Goal: Information Seeking & Learning: Learn about a topic

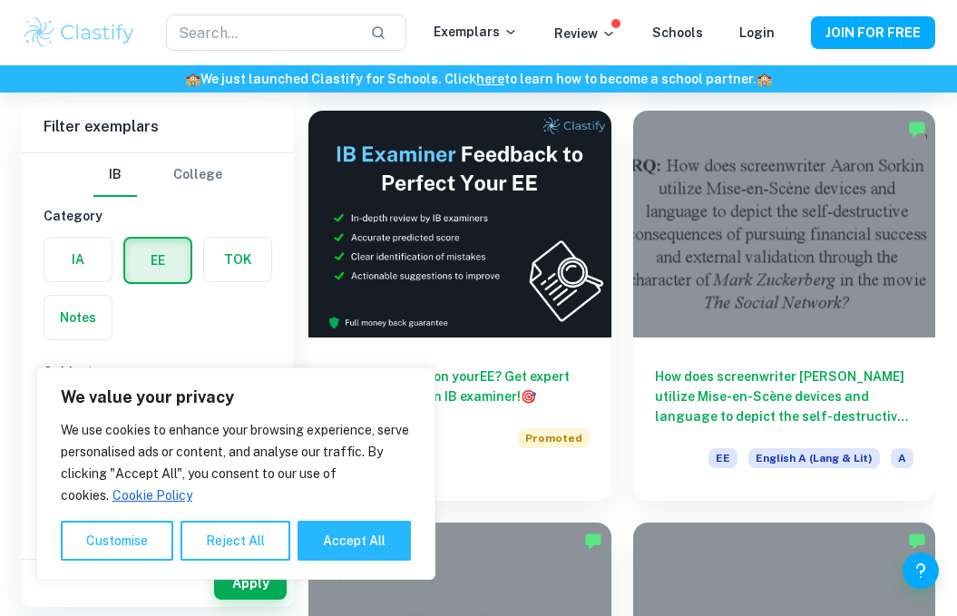
scroll to position [537, 0]
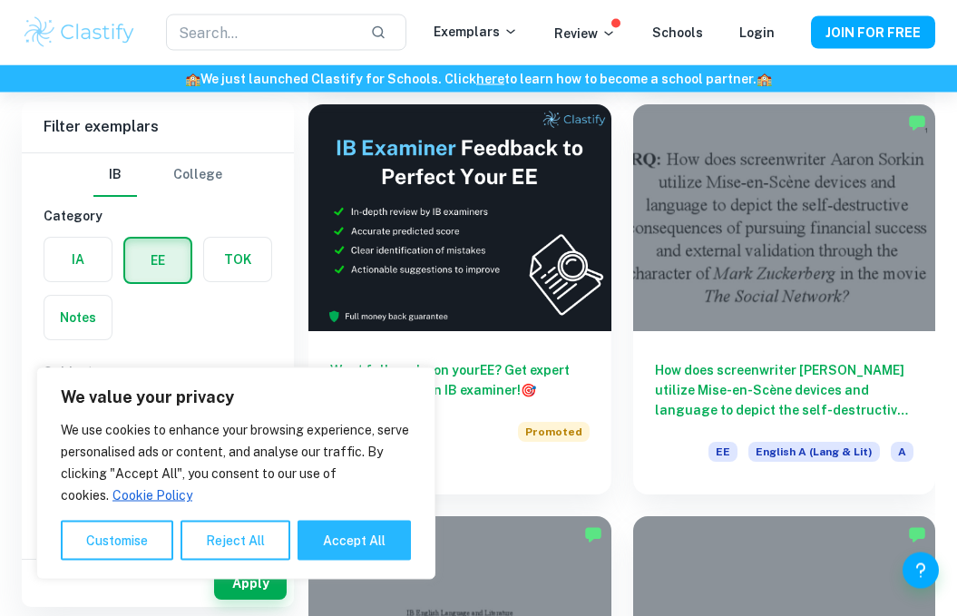
click at [820, 361] on h6 "How does screenwriter [PERSON_NAME] utilize Mise-en-Scène devices and language …" at bounding box center [784, 391] width 259 height 60
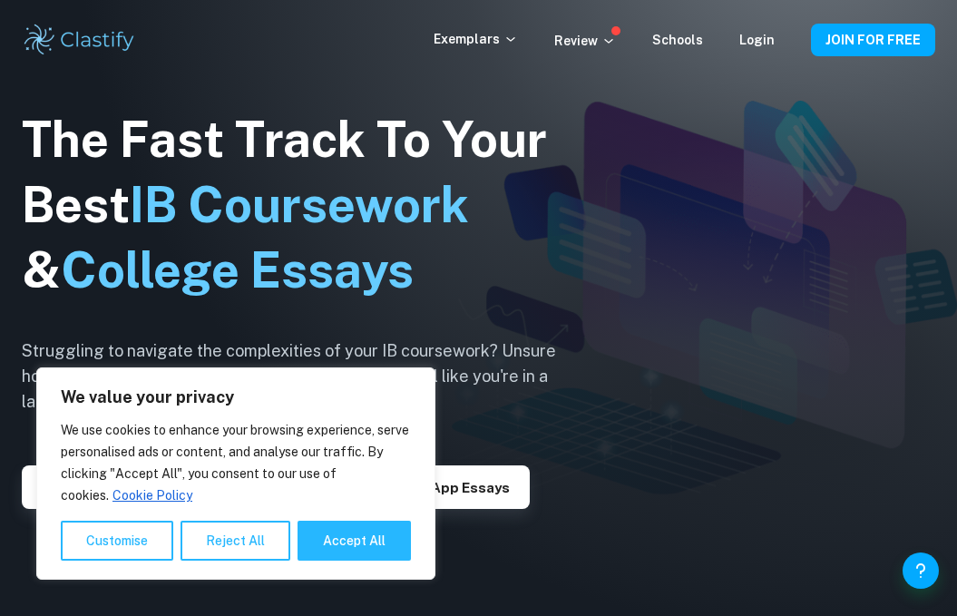
click at [332, 552] on button "Accept All" at bounding box center [354, 541] width 113 height 40
checkbox input "true"
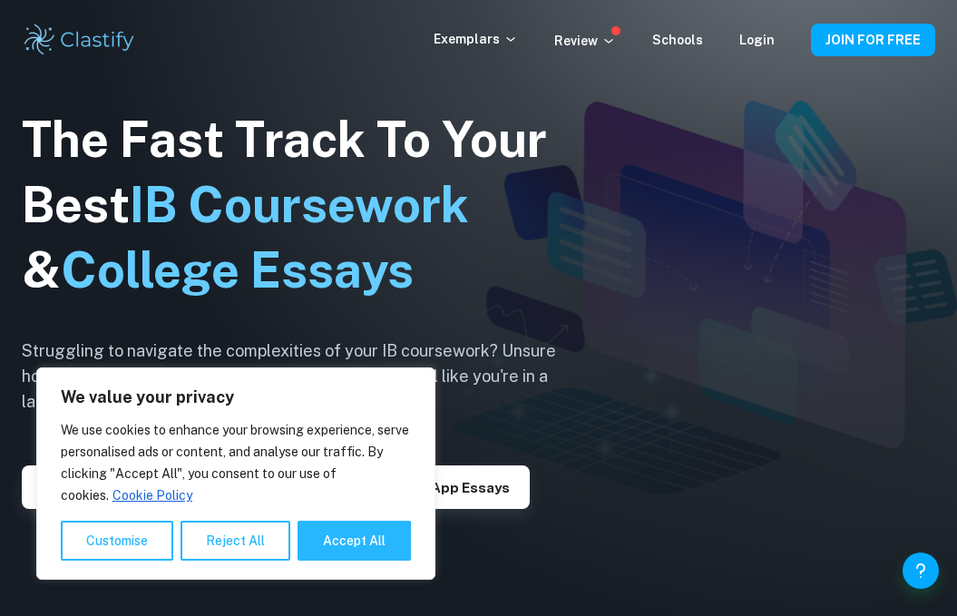
checkbox input "true"
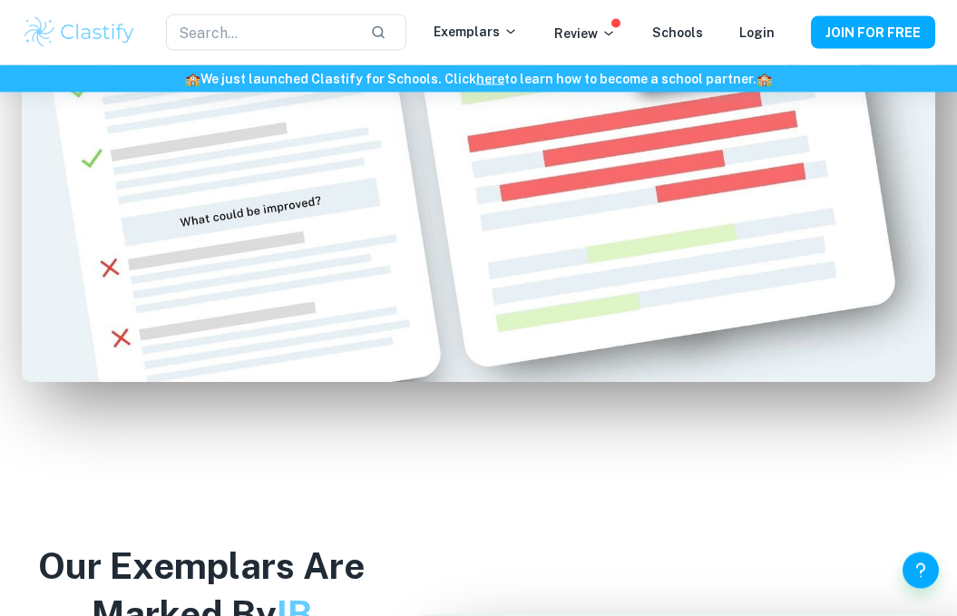
click at [480, 23] on p "Exemplars" at bounding box center [476, 32] width 84 height 20
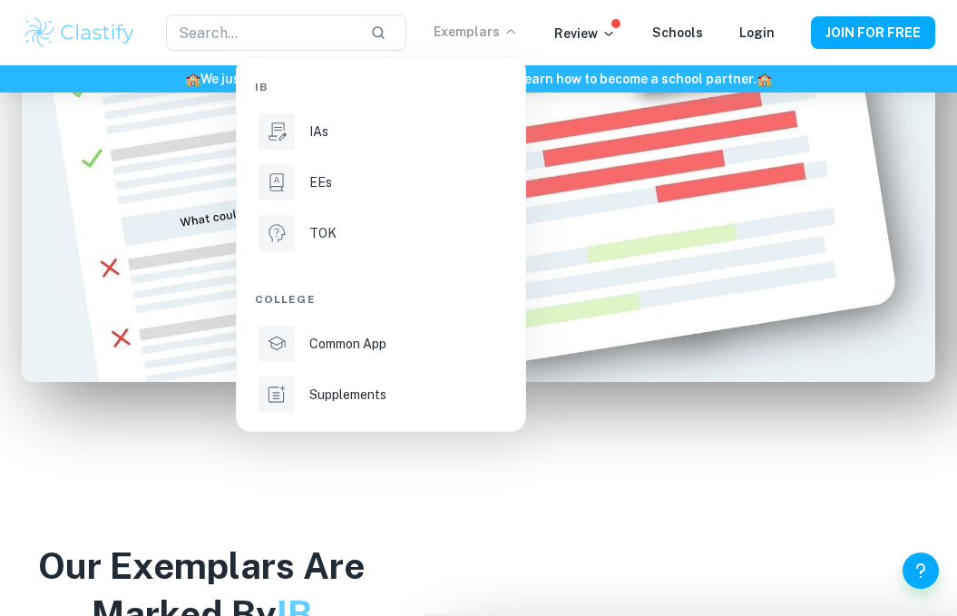
click at [398, 187] on div "EEs" at bounding box center [406, 182] width 194 height 20
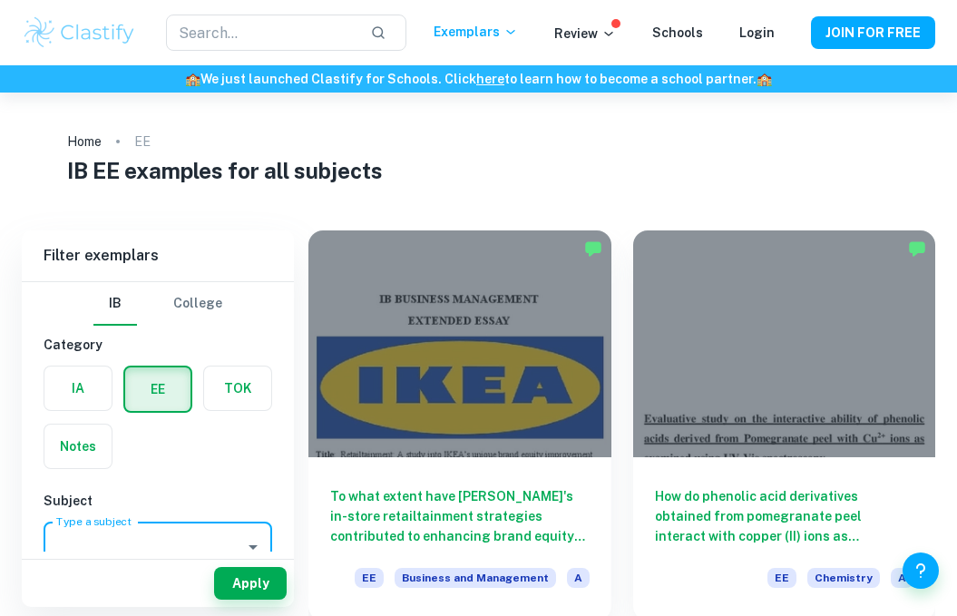
type input "/"
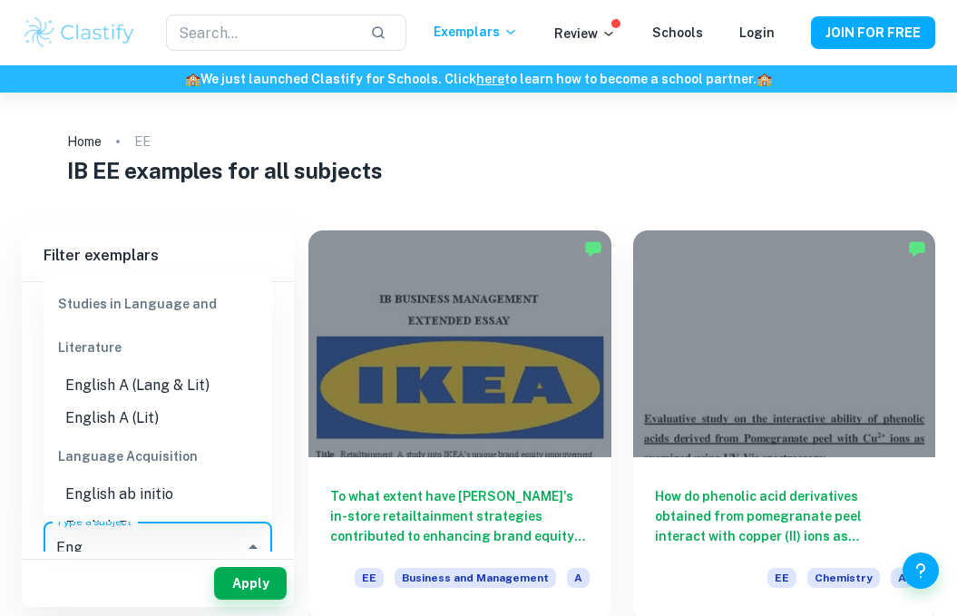
click at [204, 369] on li "English A (Lang & Lit)" at bounding box center [158, 385] width 229 height 33
type input "English A (Lang & Lit)"
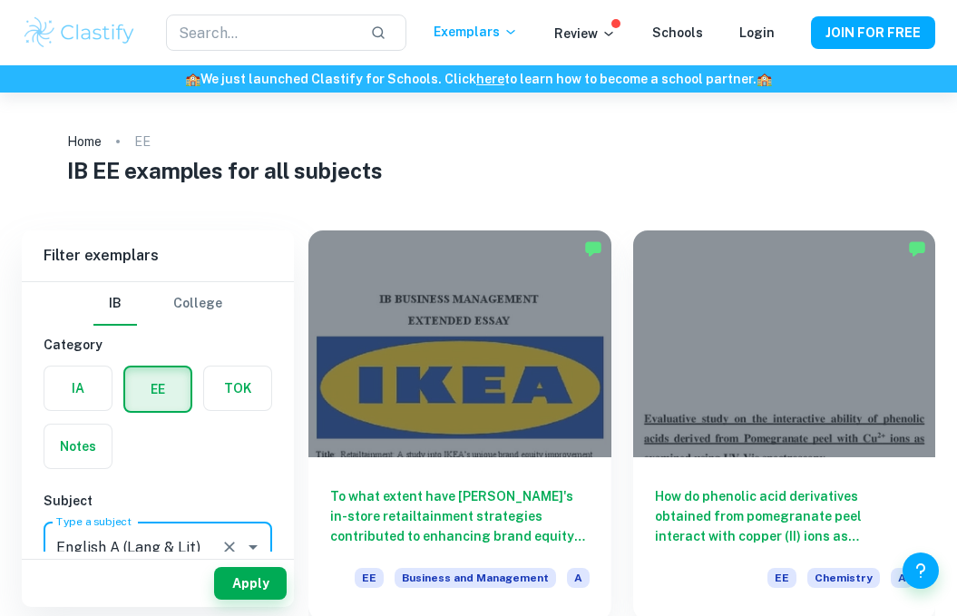
click at [249, 600] on button "Apply" at bounding box center [250, 583] width 73 height 33
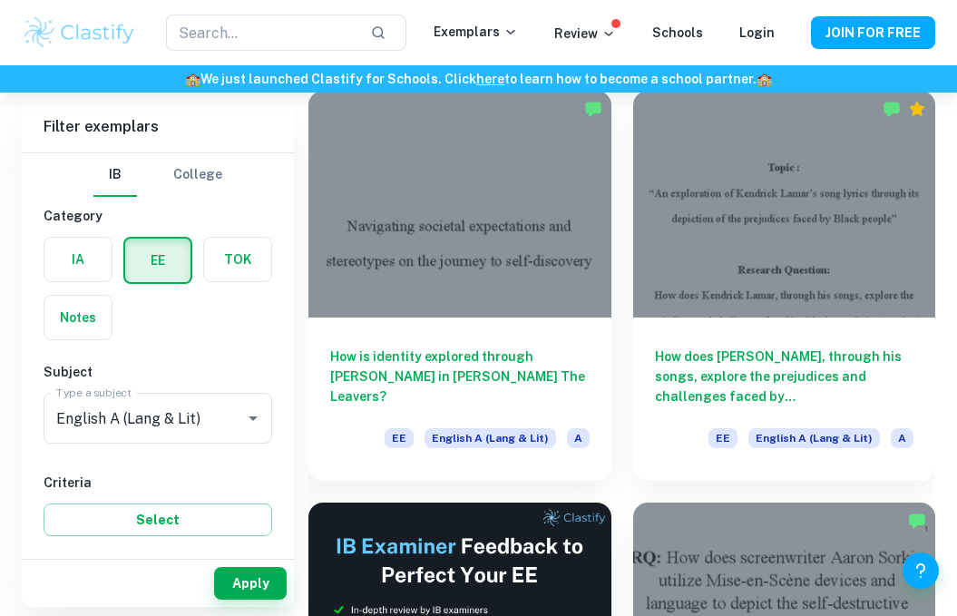
scroll to position [141, 0]
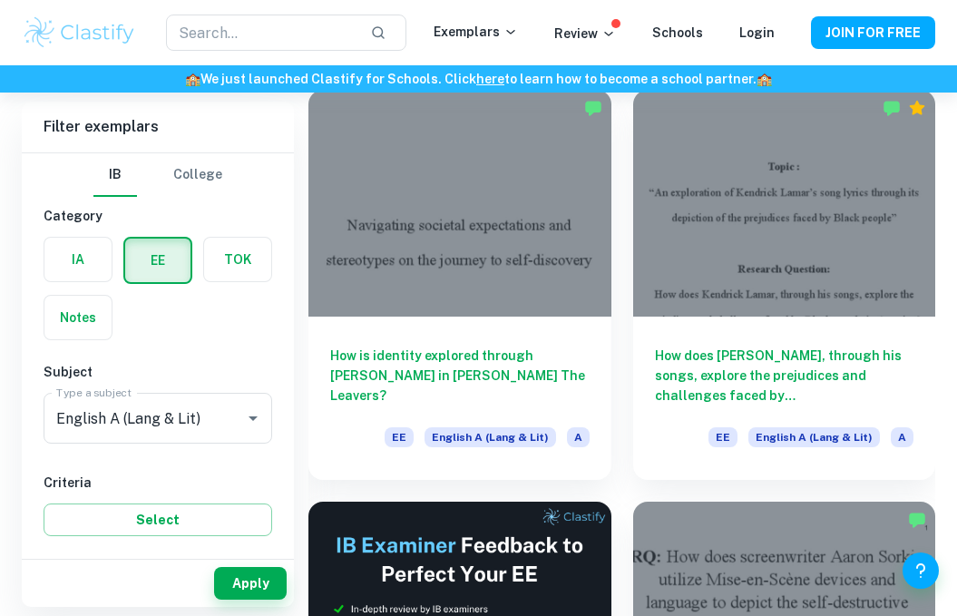
click at [821, 370] on h6 "How does [PERSON_NAME], through his songs, explore the prejudices and challenge…" at bounding box center [784, 376] width 259 height 60
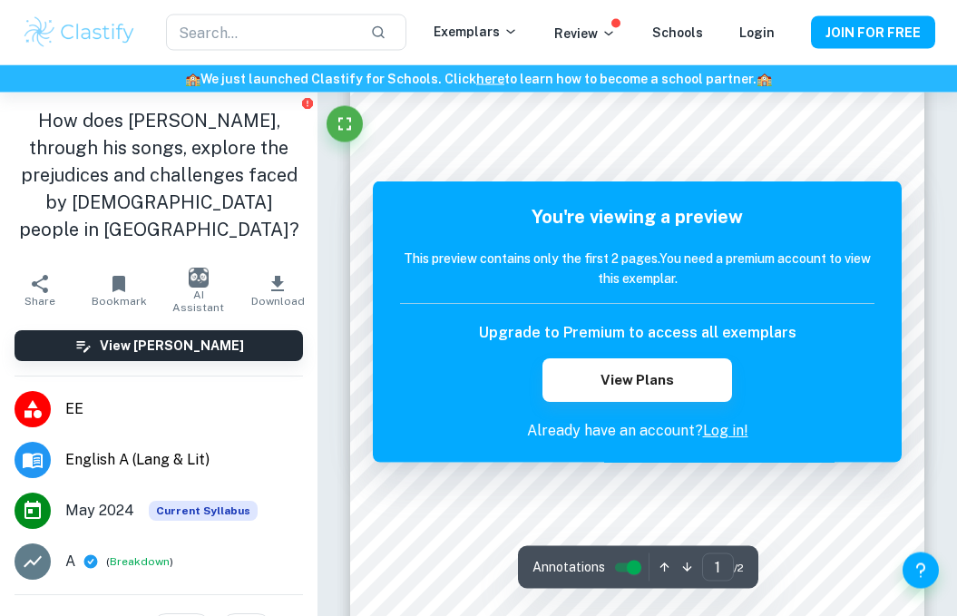
click at [352, 112] on button "Fullscreen" at bounding box center [345, 124] width 36 height 36
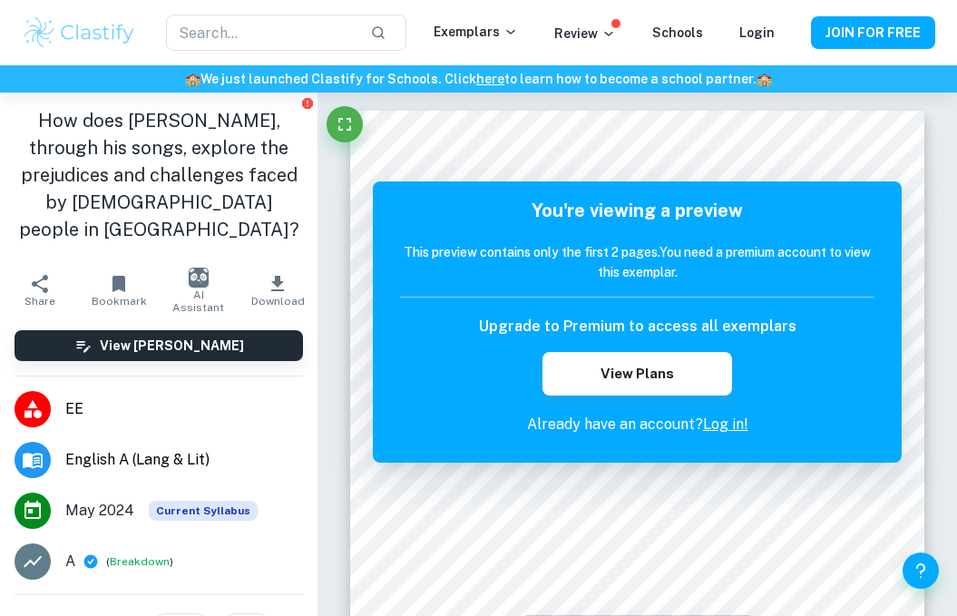
click at [868, 33] on button "JOIN FOR FREE" at bounding box center [873, 32] width 124 height 33
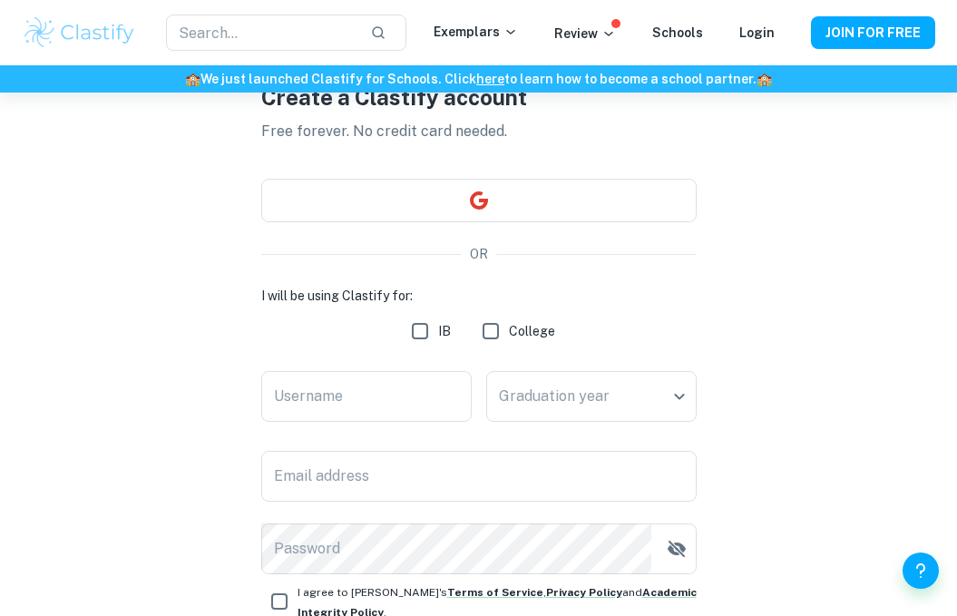
scroll to position [98, 0]
click at [420, 335] on input "IB" at bounding box center [420, 332] width 36 height 36
checkbox input "true"
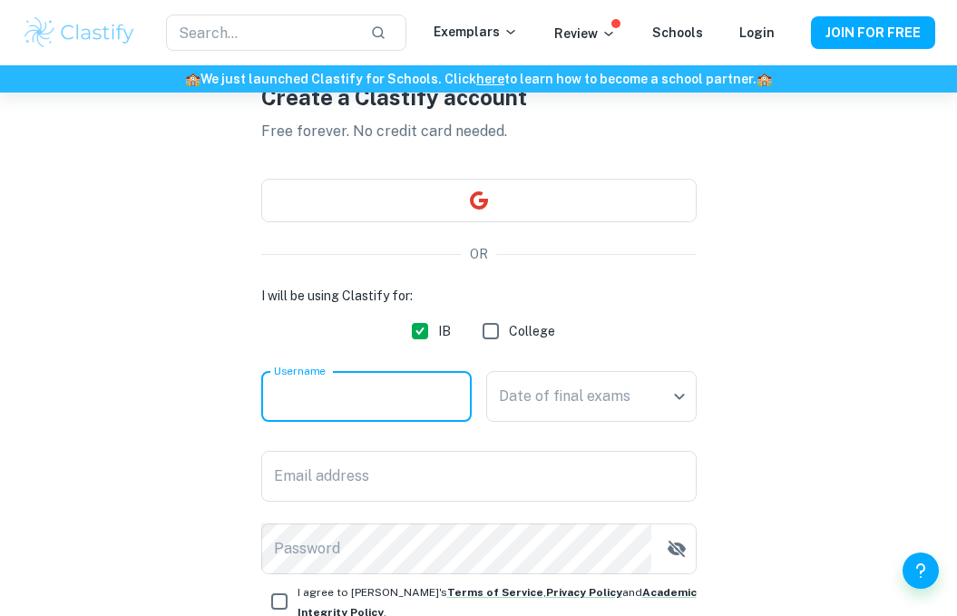
type input "J"
type input "[PERSON_NAME]"
click at [514, 264] on div "Create a Clastify account Free forever. No credit card needed. OR I will be usi…" at bounding box center [478, 398] width 435 height 809
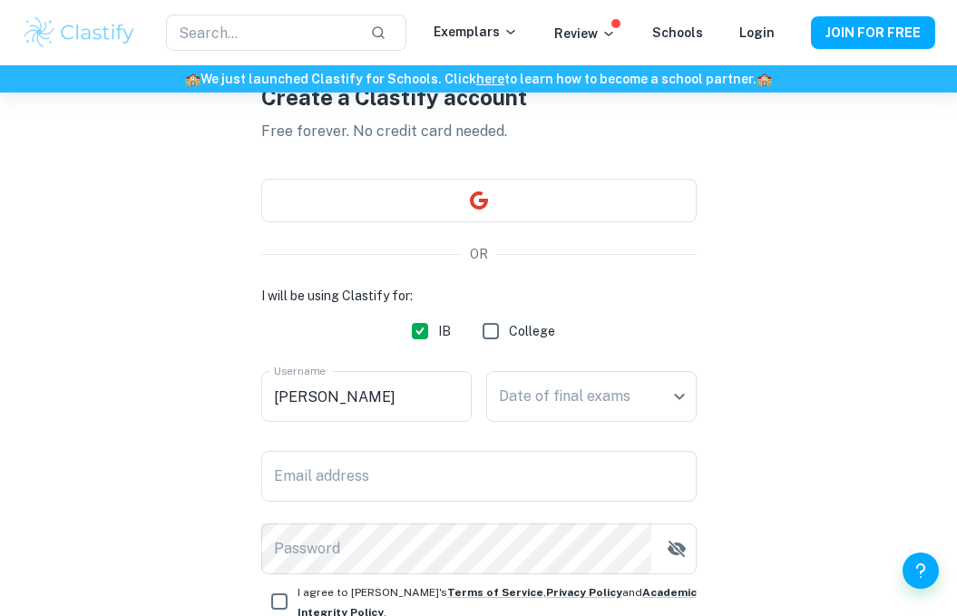
click at [572, 401] on body "We value your privacy We use cookies to enhance your browsing experience, serve…" at bounding box center [478, 302] width 957 height 616
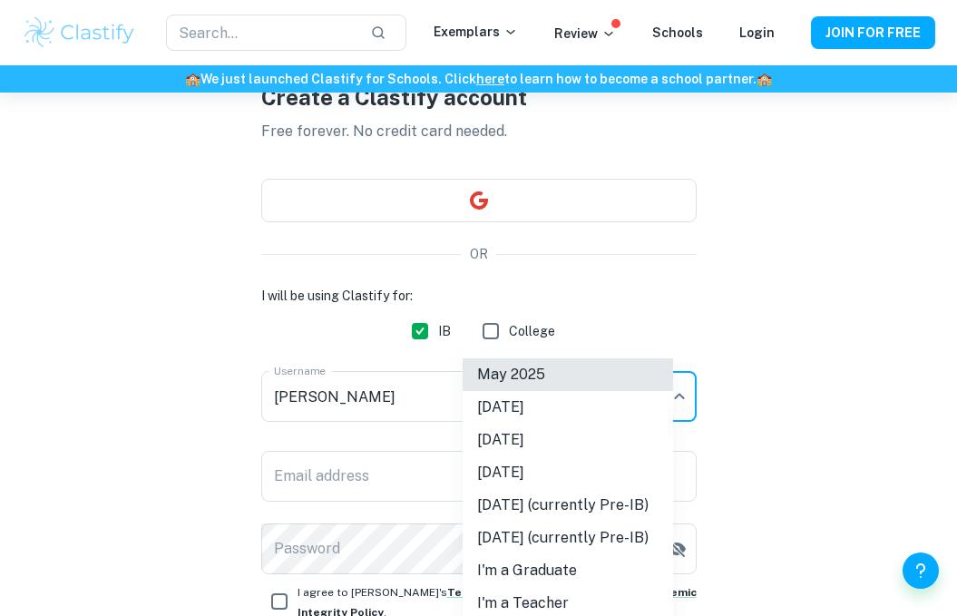
click at [575, 435] on li "[DATE]" at bounding box center [568, 440] width 210 height 33
type input "M26"
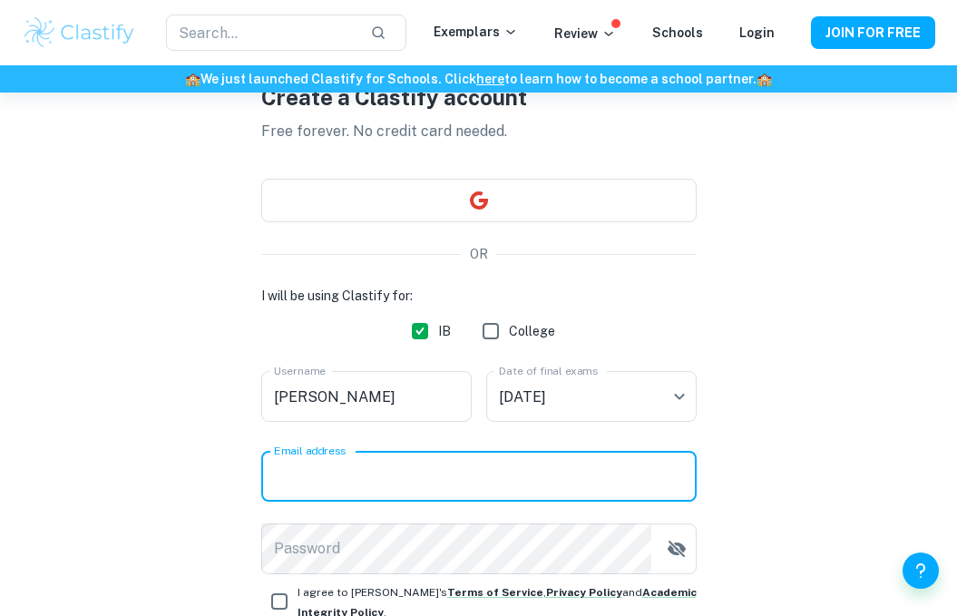
type input "r"
type input "[EMAIL_ADDRESS][DOMAIN_NAME]"
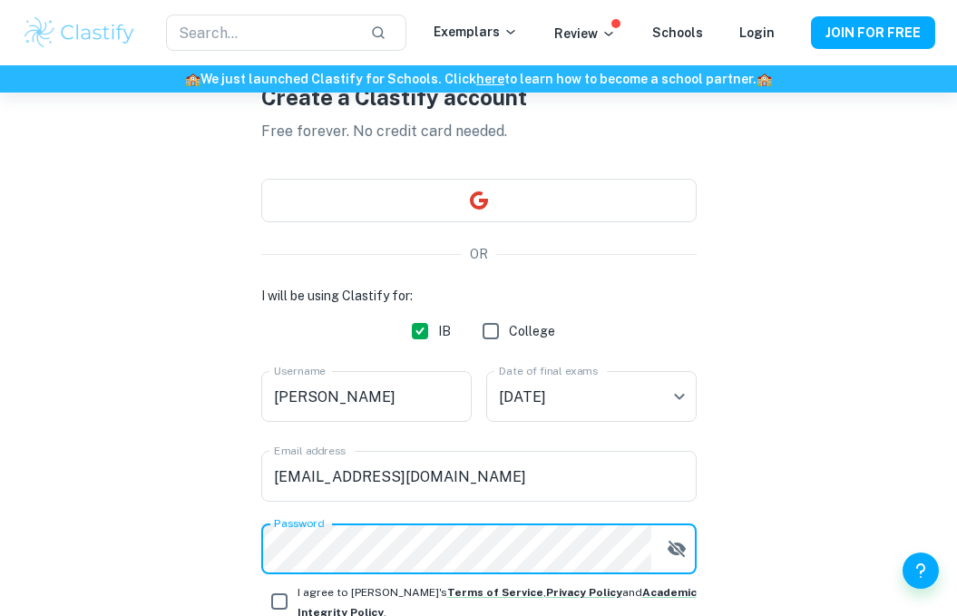
click at [761, 129] on div "Create a Clastify account Free forever. No credit card needed. OR I will be usi…" at bounding box center [479, 398] width 914 height 809
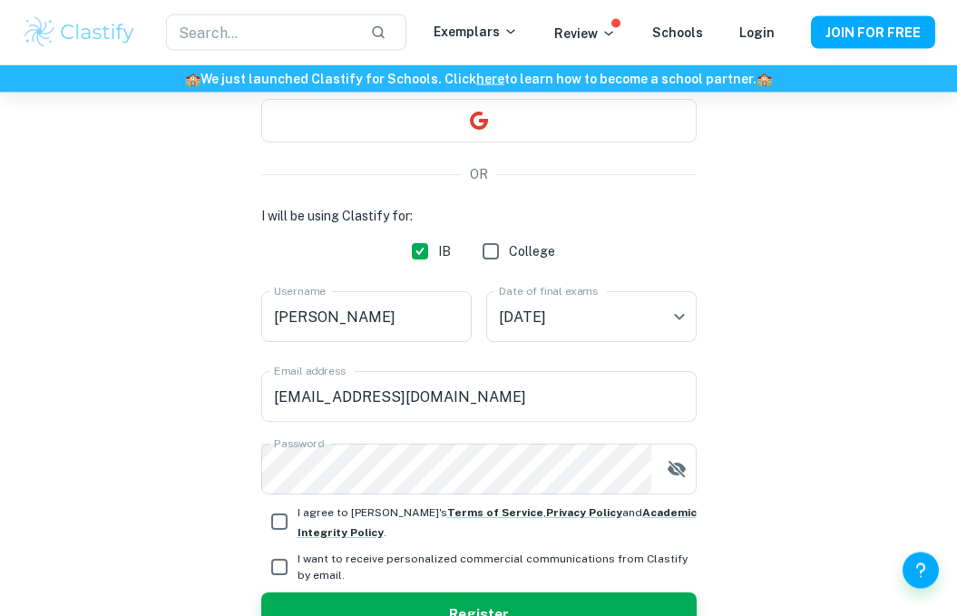
scroll to position [228, 0]
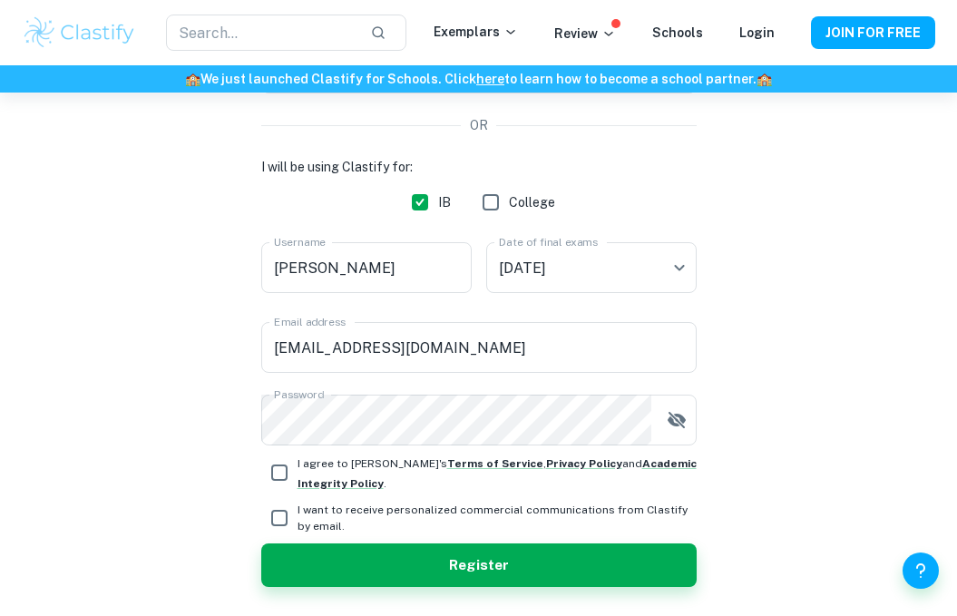
click at [279, 478] on input "I agree to [PERSON_NAME]'s Terms of Service , Privacy Policy and Academic Integ…" at bounding box center [279, 472] width 36 height 36
checkbox input "true"
click at [417, 562] on button "Register" at bounding box center [478, 565] width 435 height 44
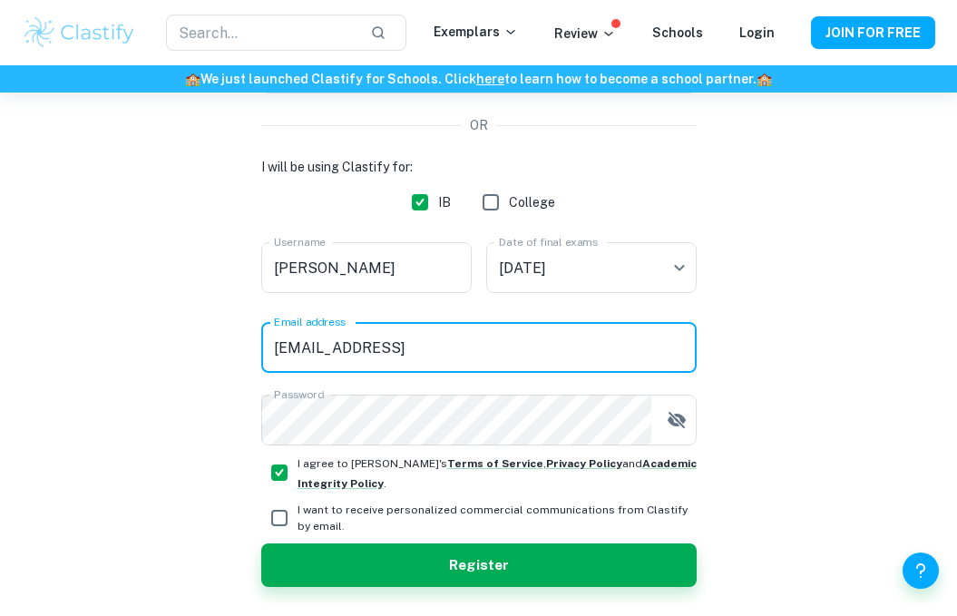
click at [195, 410] on div "Create a Clastify account Free forever. No credit card needed. OR I will be usi…" at bounding box center [479, 269] width 914 height 809
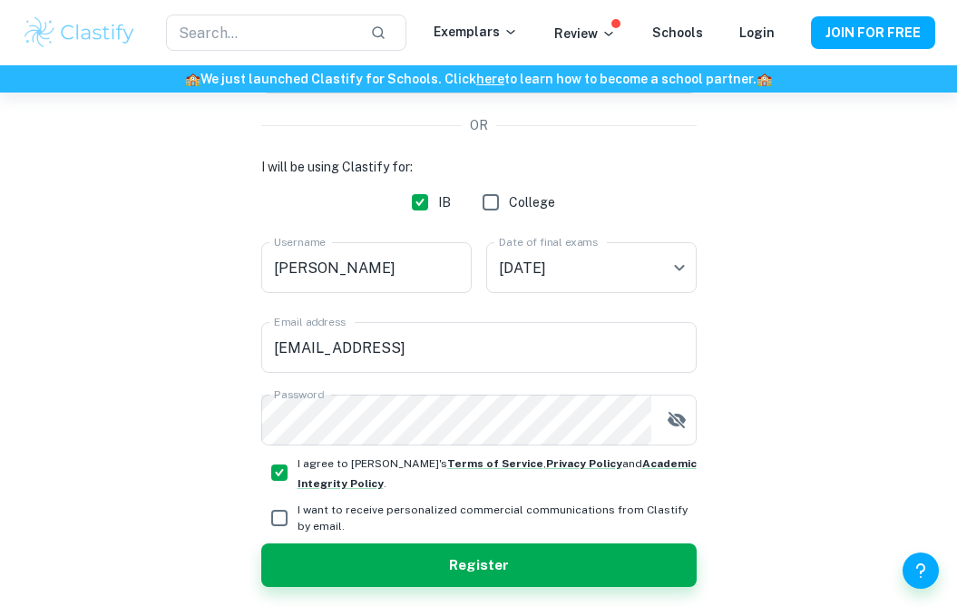
click at [485, 357] on input "[EMAIL_ADDRESS]" at bounding box center [478, 347] width 435 height 51
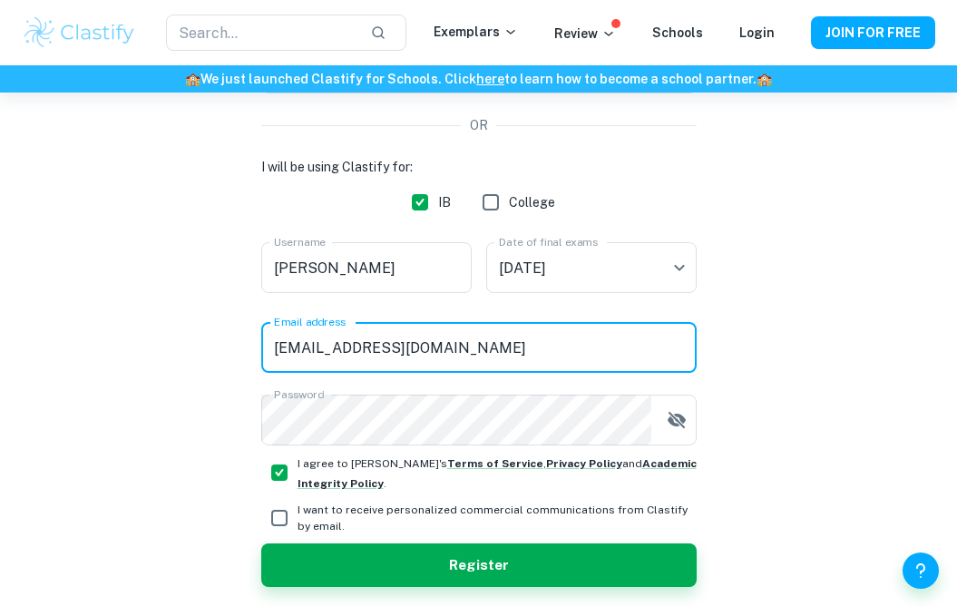
type input "[EMAIL_ADDRESS][DOMAIN_NAME]"
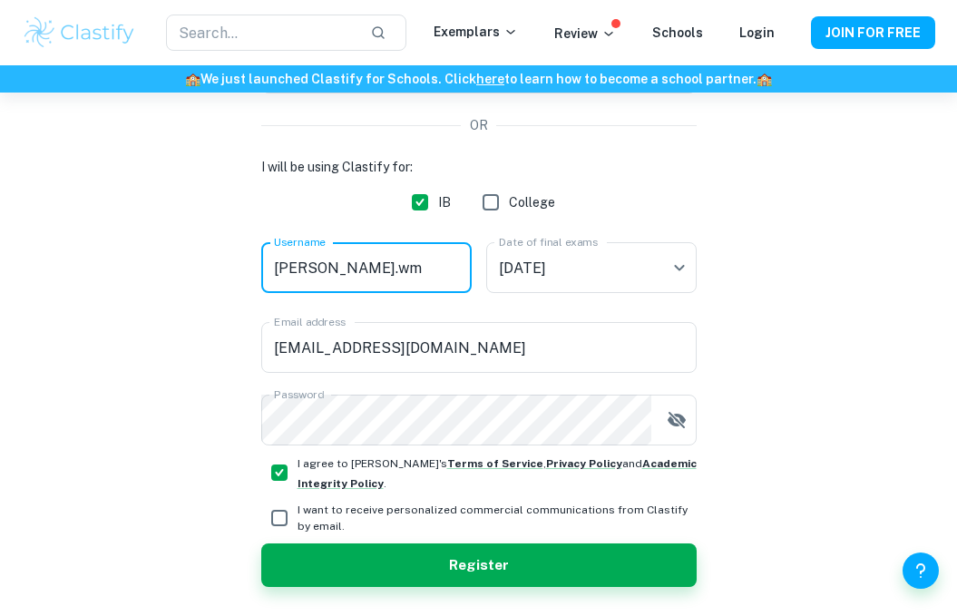
click at [640, 575] on button "Register" at bounding box center [478, 565] width 435 height 44
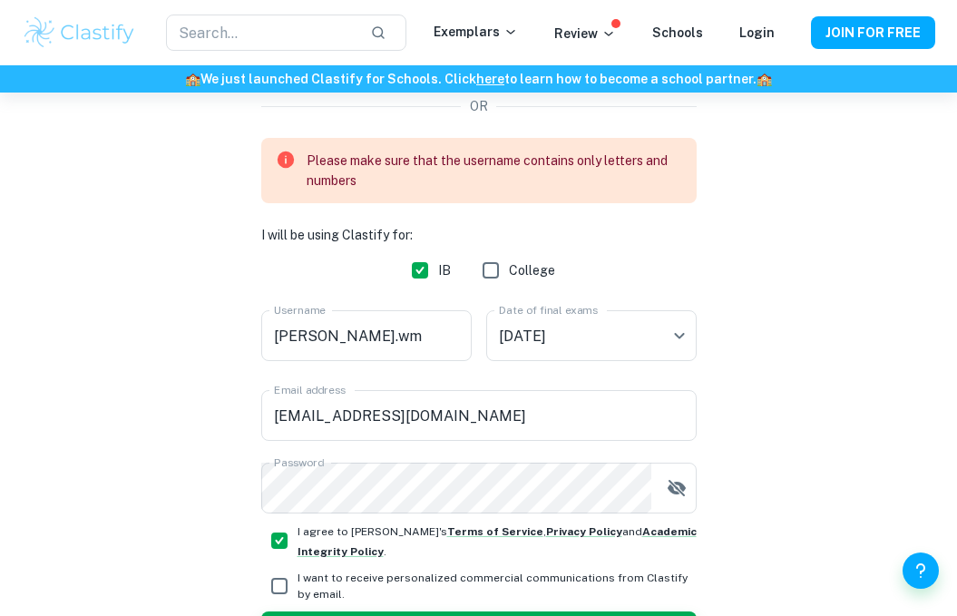
scroll to position [241, 0]
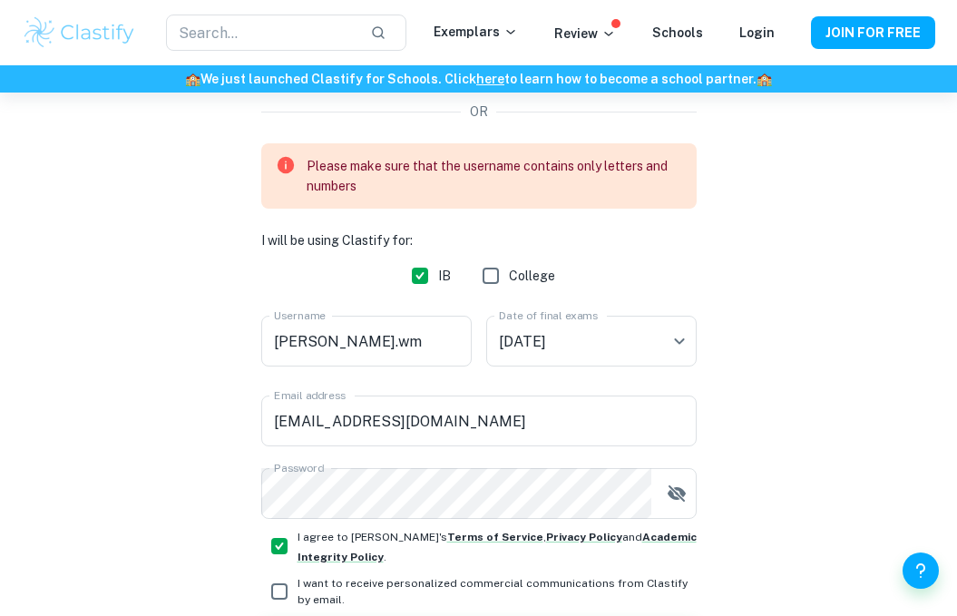
click at [404, 343] on input "[PERSON_NAME].wm" at bounding box center [366, 341] width 210 height 51
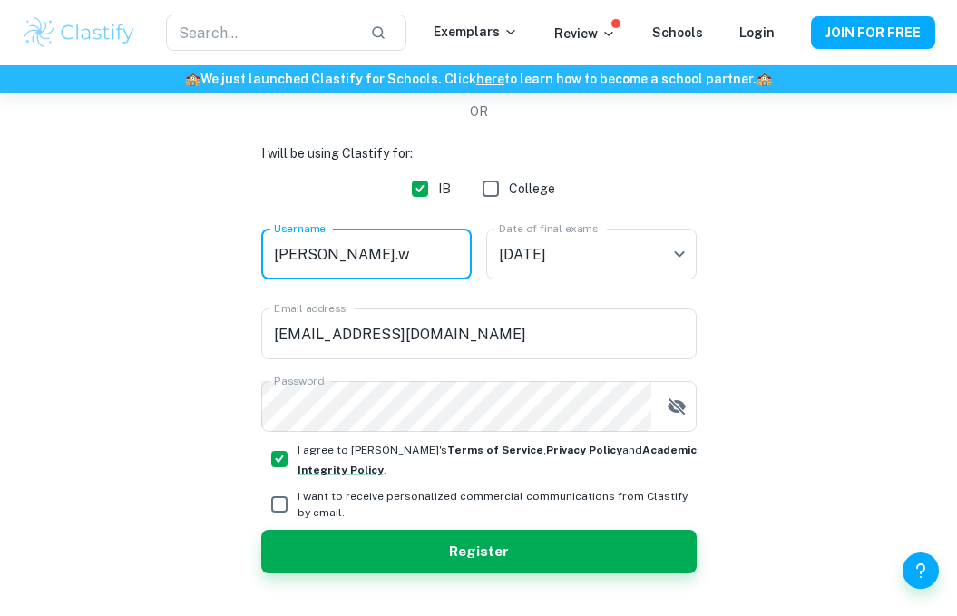
scroll to position [228, 0]
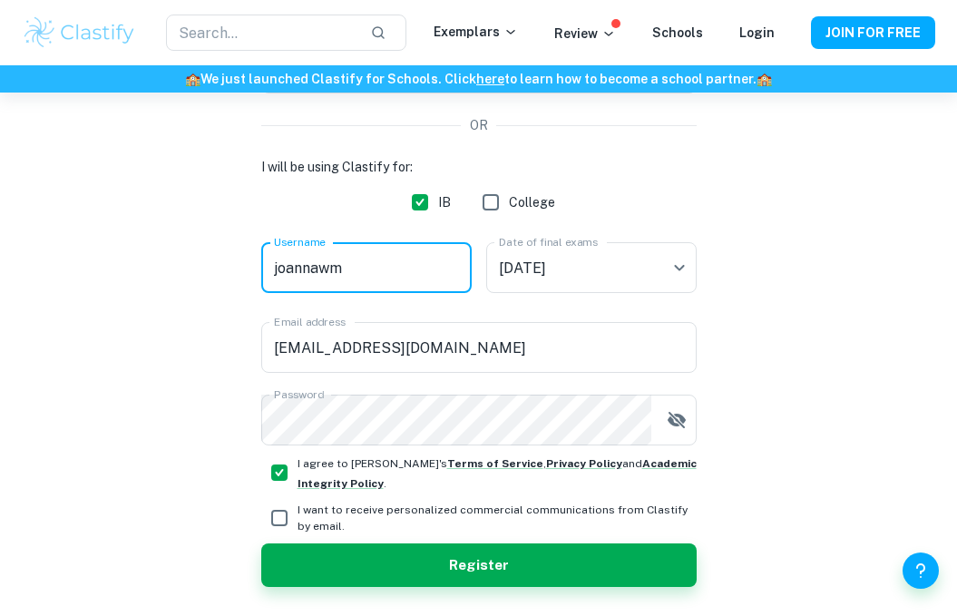
type input "joannawm"
click at [624, 586] on button "Register" at bounding box center [478, 565] width 435 height 44
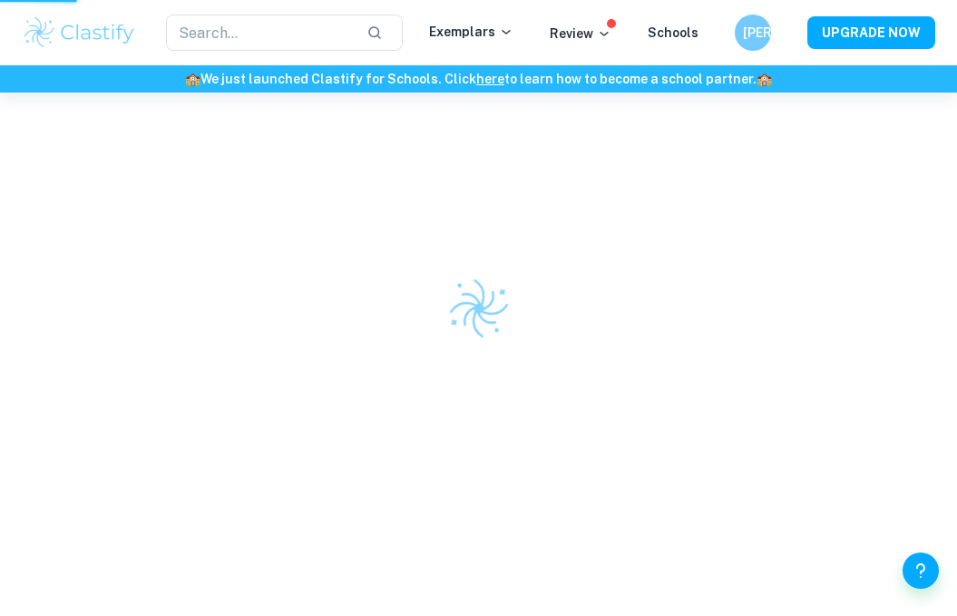
scroll to position [93, 0]
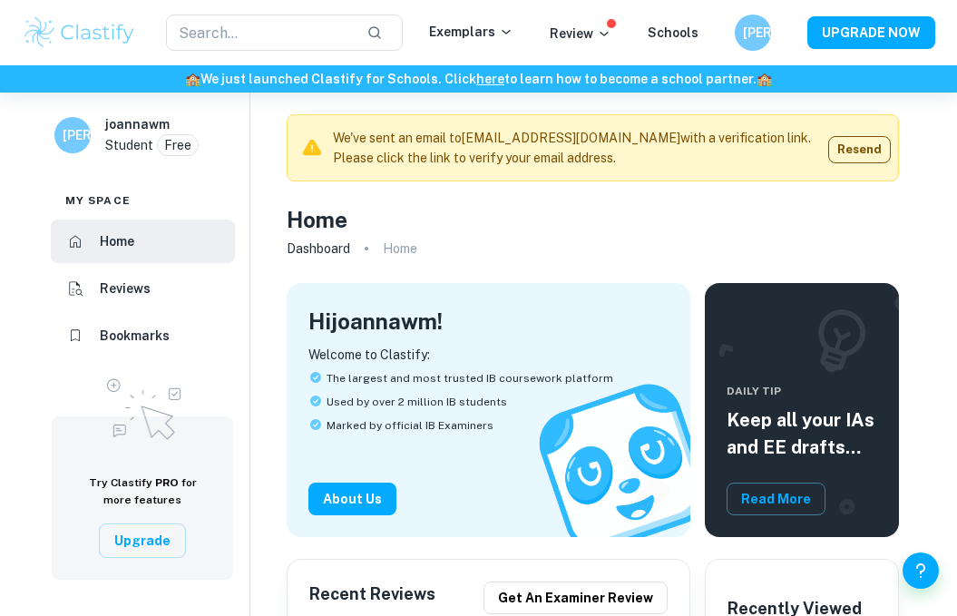
click at [477, 40] on p "Exemplars" at bounding box center [471, 32] width 84 height 20
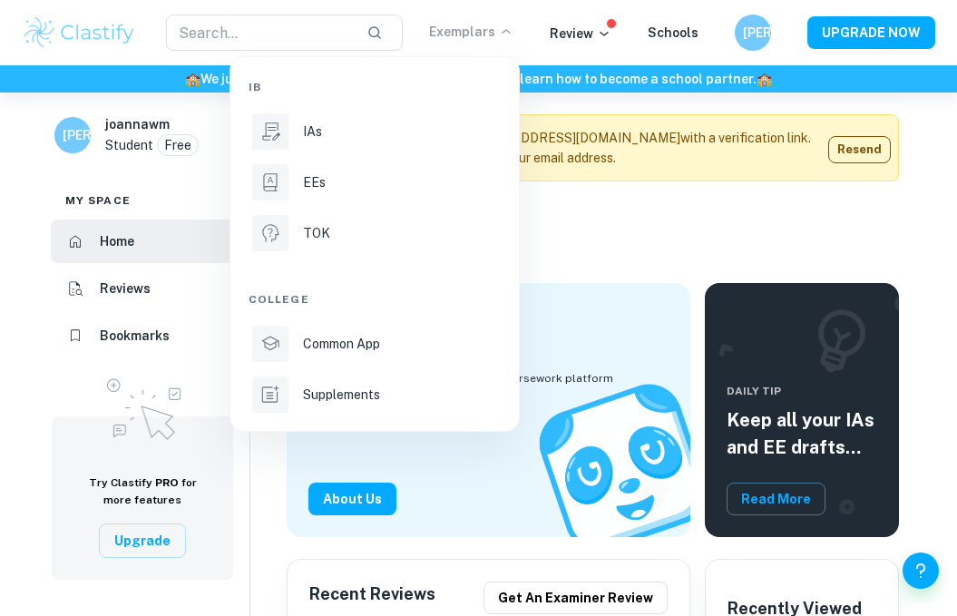
click at [356, 185] on div "EEs" at bounding box center [400, 182] width 194 height 20
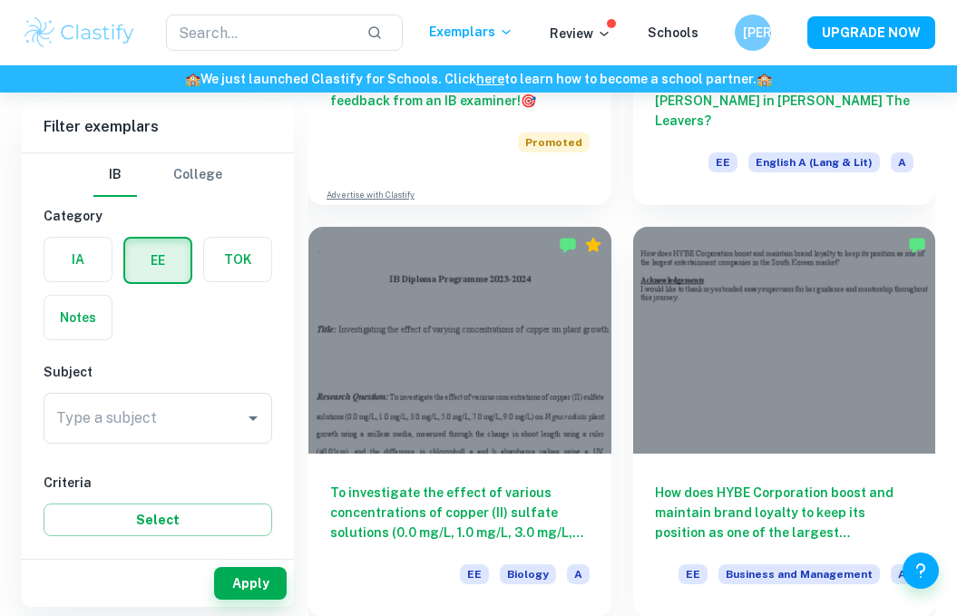
scroll to position [826, 0]
click at [249, 422] on icon "Open" at bounding box center [253, 418] width 22 height 22
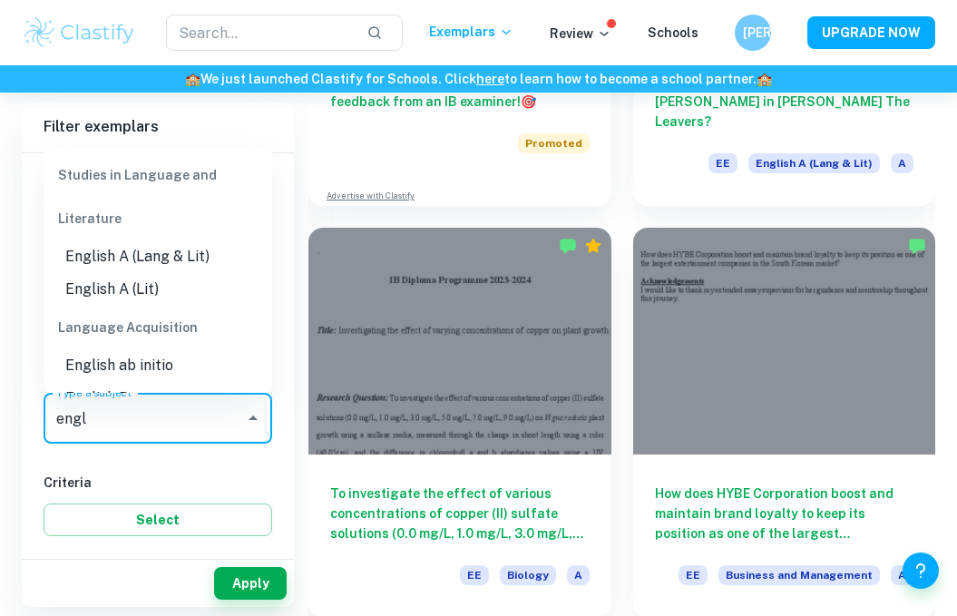
click at [204, 240] on li "English A (Lang & Lit)" at bounding box center [158, 256] width 229 height 33
type input "English A (Lang & Lit)"
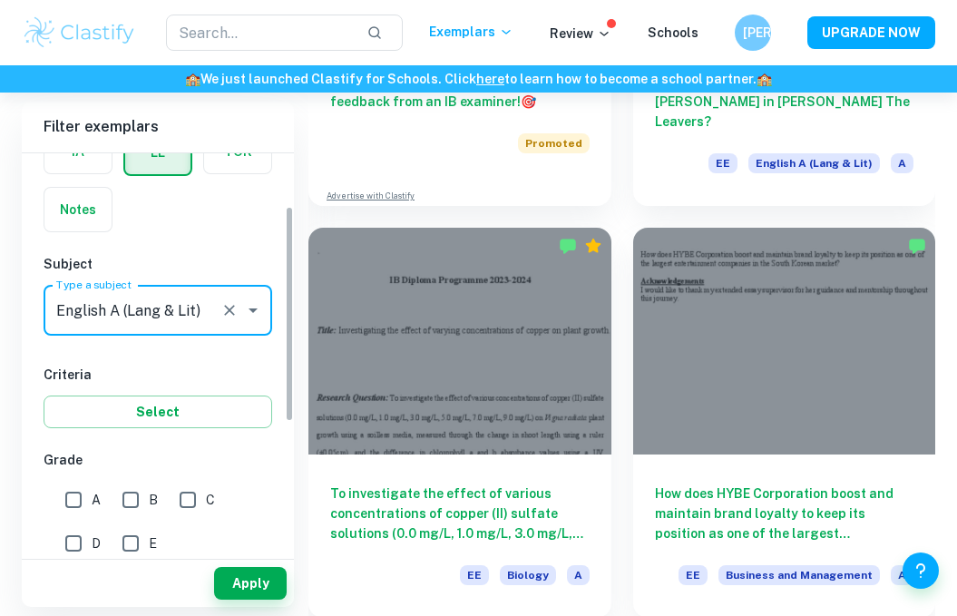
scroll to position [114, 0]
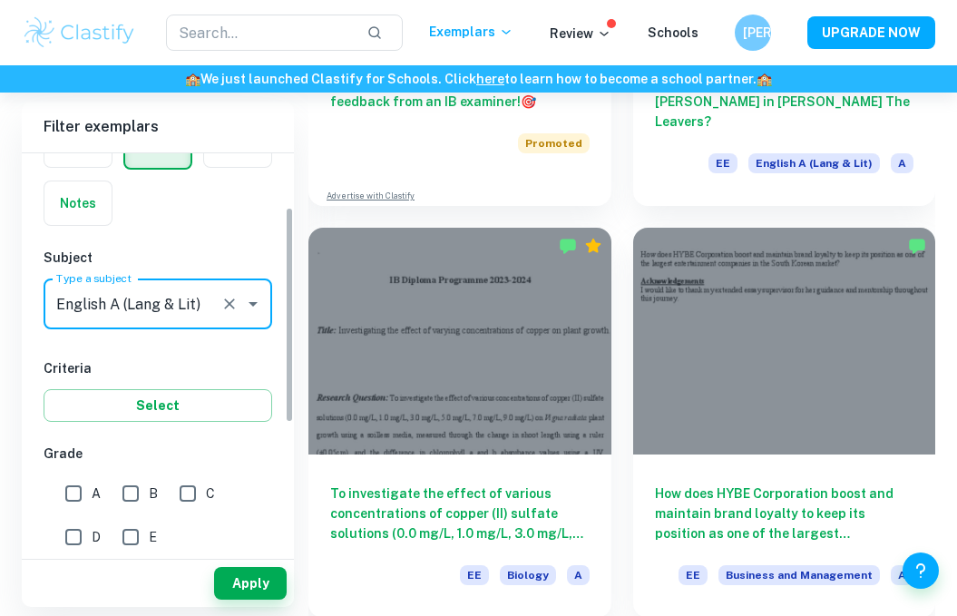
click at [71, 502] on input "A" at bounding box center [73, 493] width 36 height 36
checkbox input "true"
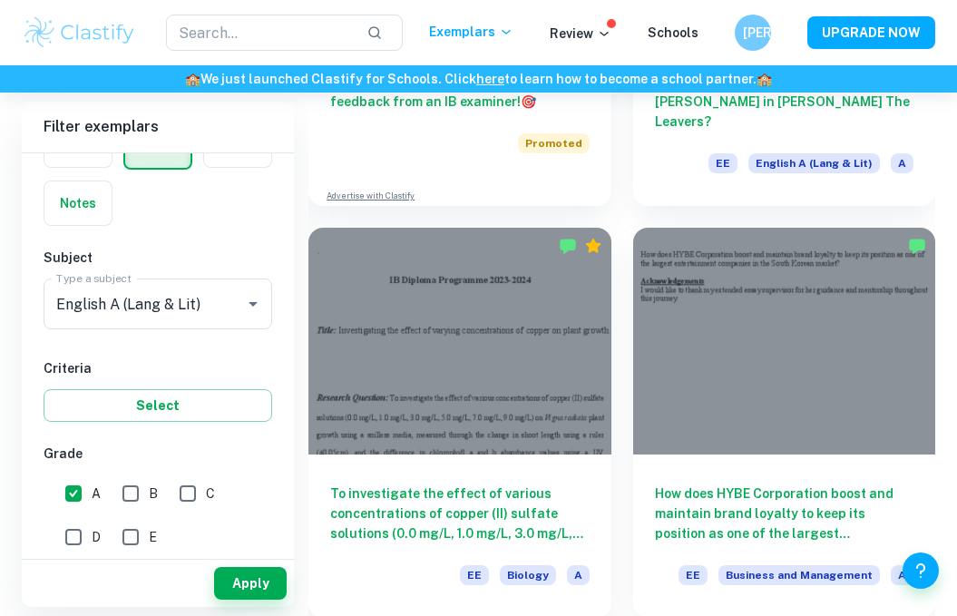
click at [227, 600] on button "Apply" at bounding box center [250, 583] width 73 height 33
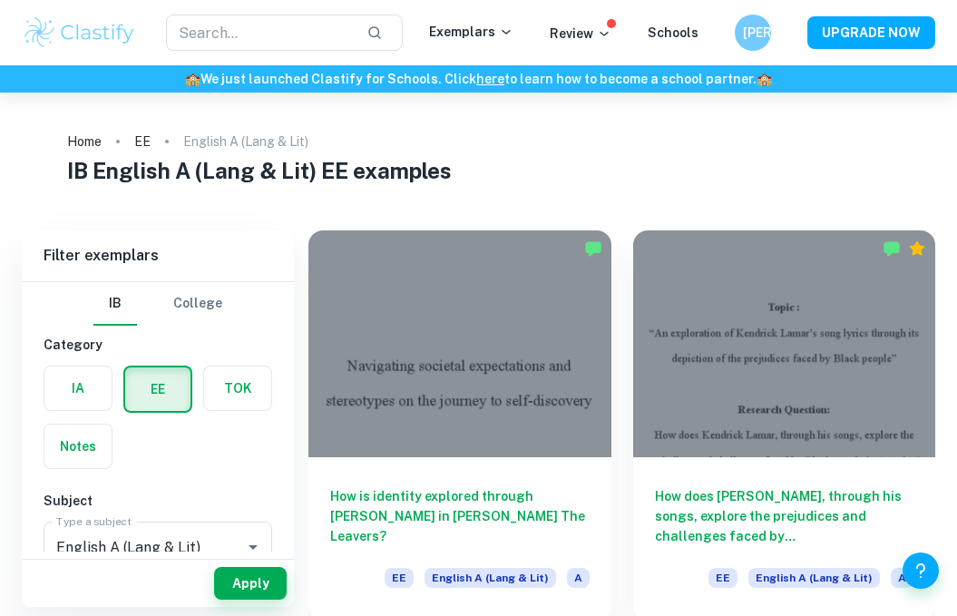
click at [787, 433] on div at bounding box center [784, 343] width 303 height 227
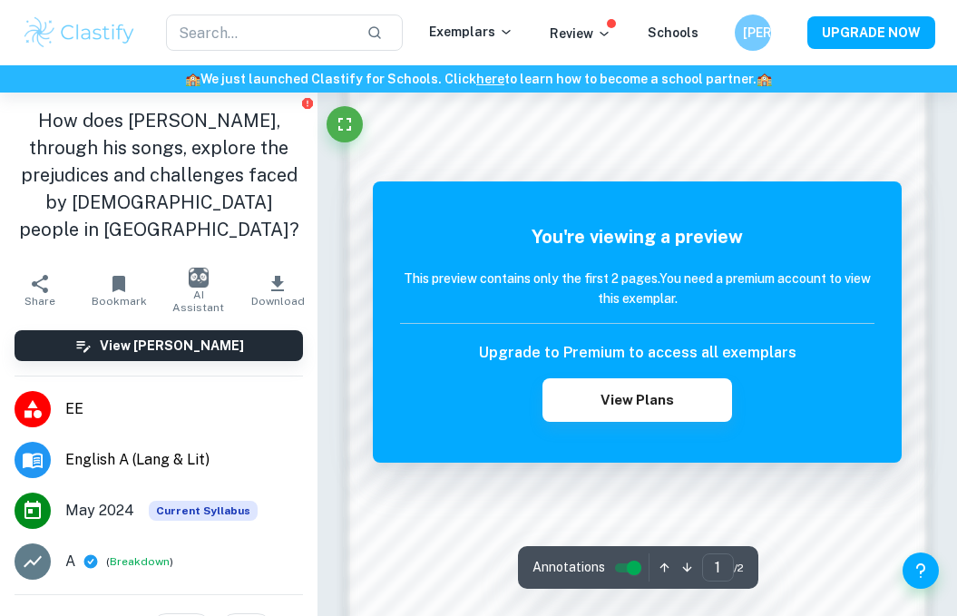
scroll to position [1057, 0]
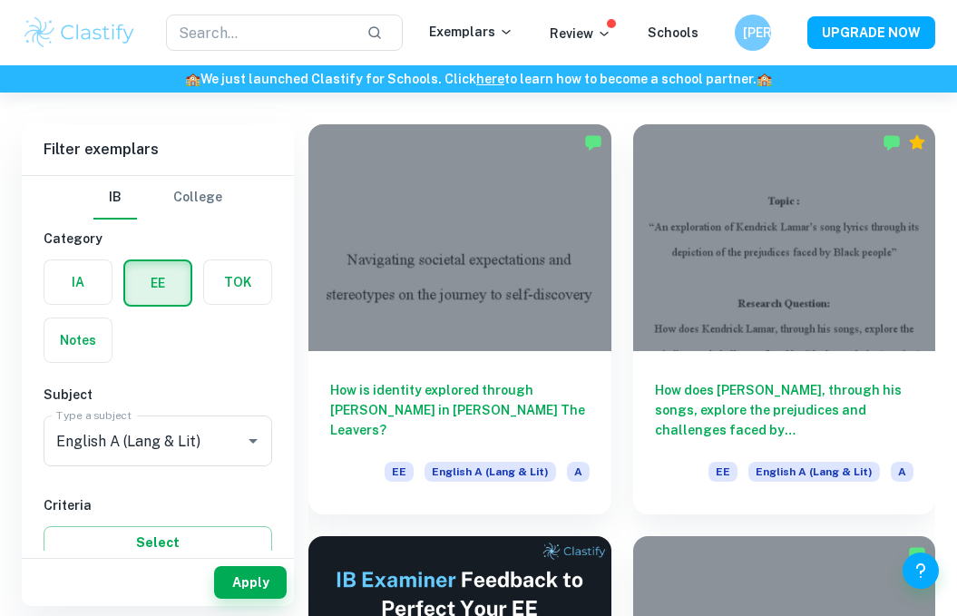
scroll to position [105, 0]
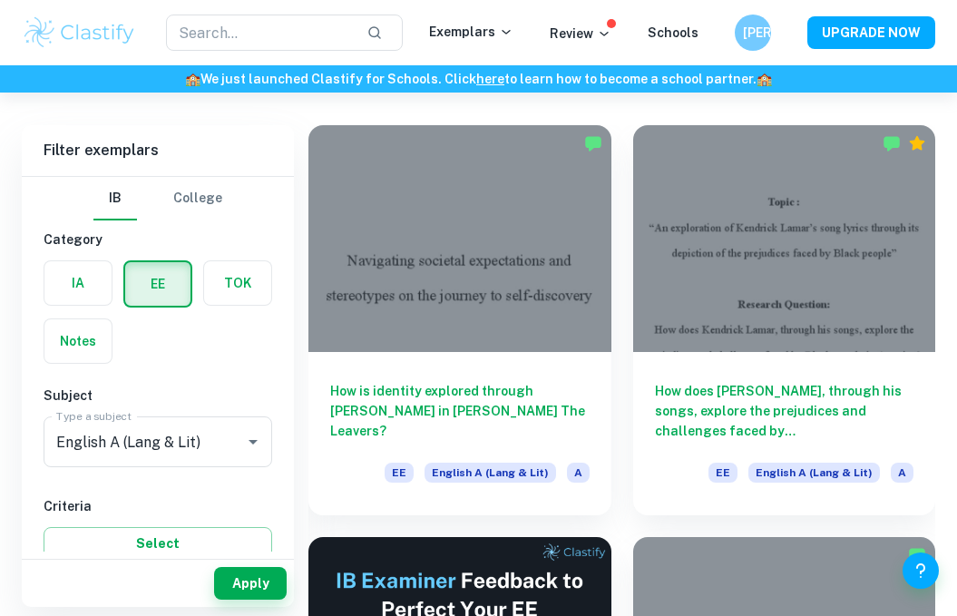
click at [538, 368] on div "How is identity explored through [PERSON_NAME] in [PERSON_NAME] The Leavers? EE…" at bounding box center [459, 433] width 303 height 163
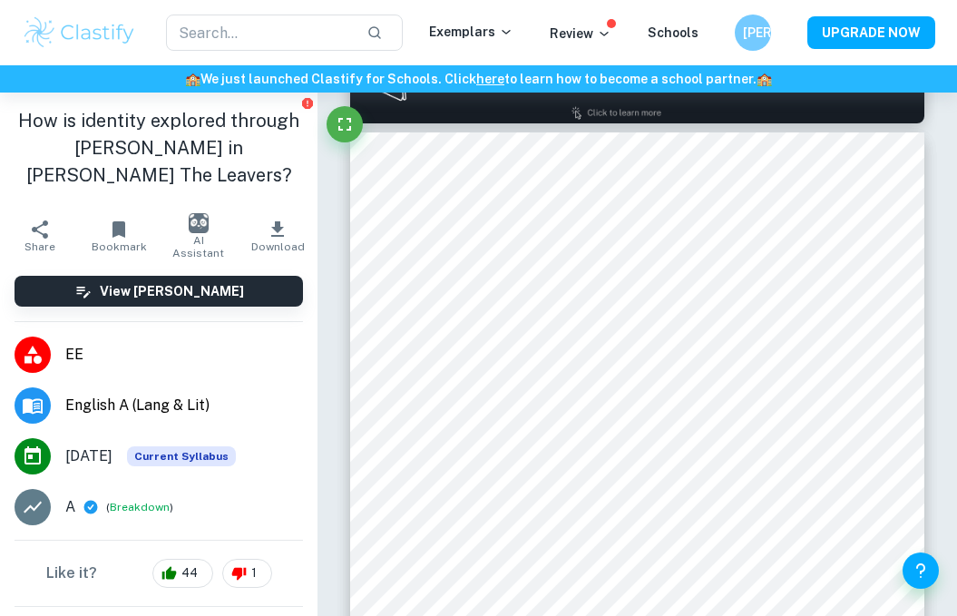
scroll to position [894, 0]
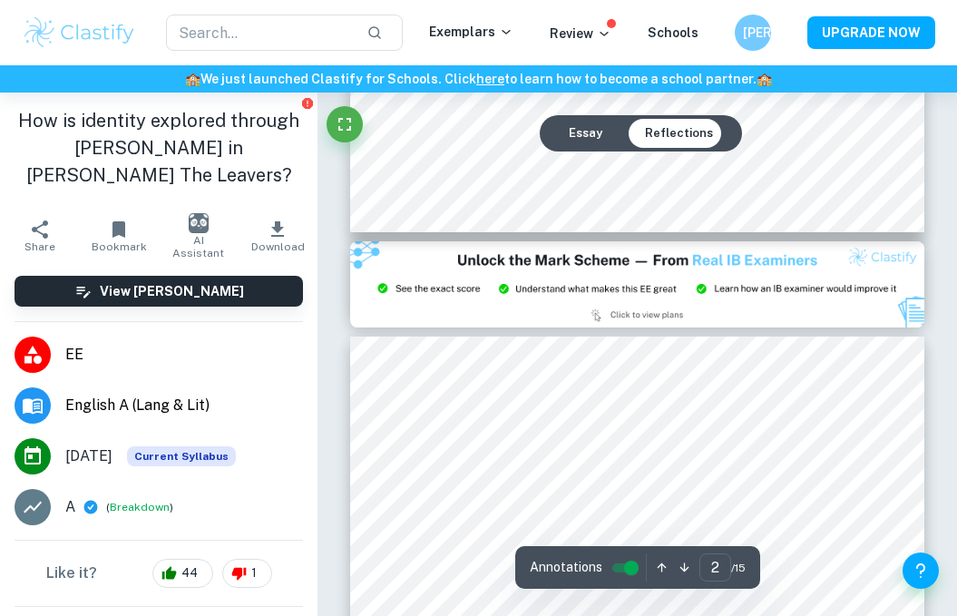
type input "3"
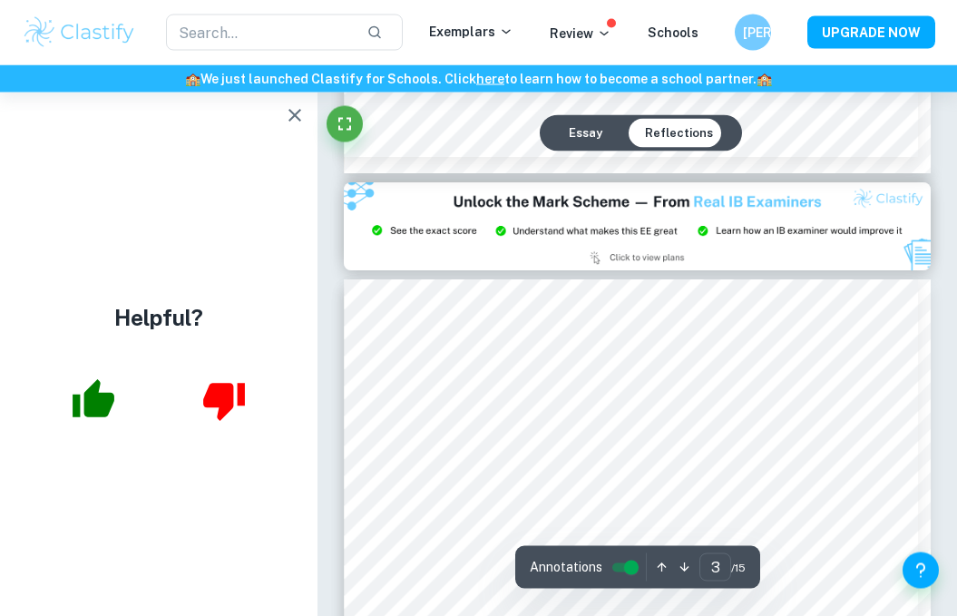
scroll to position [1696, 0]
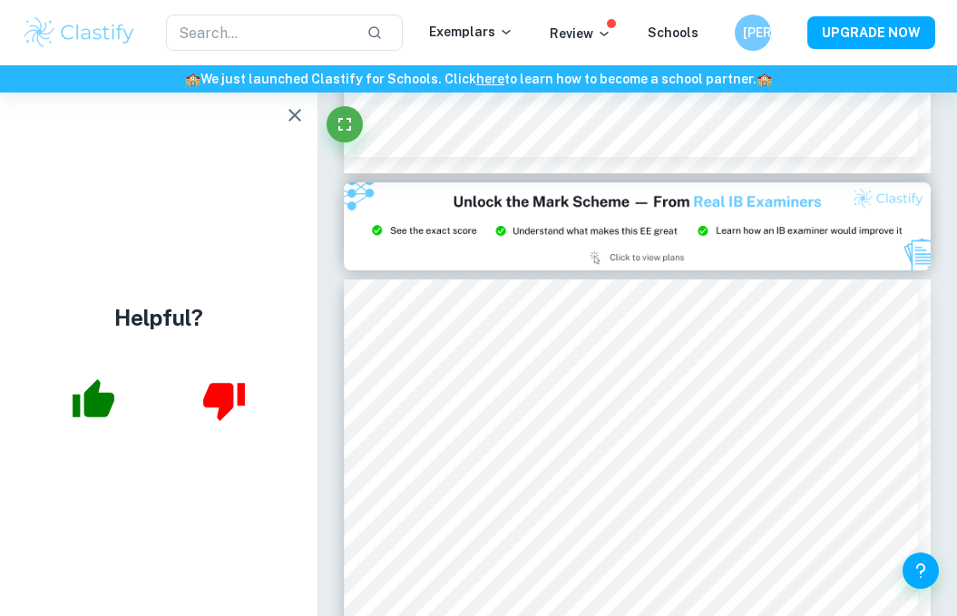
click at [302, 114] on icon "button" at bounding box center [295, 115] width 22 height 22
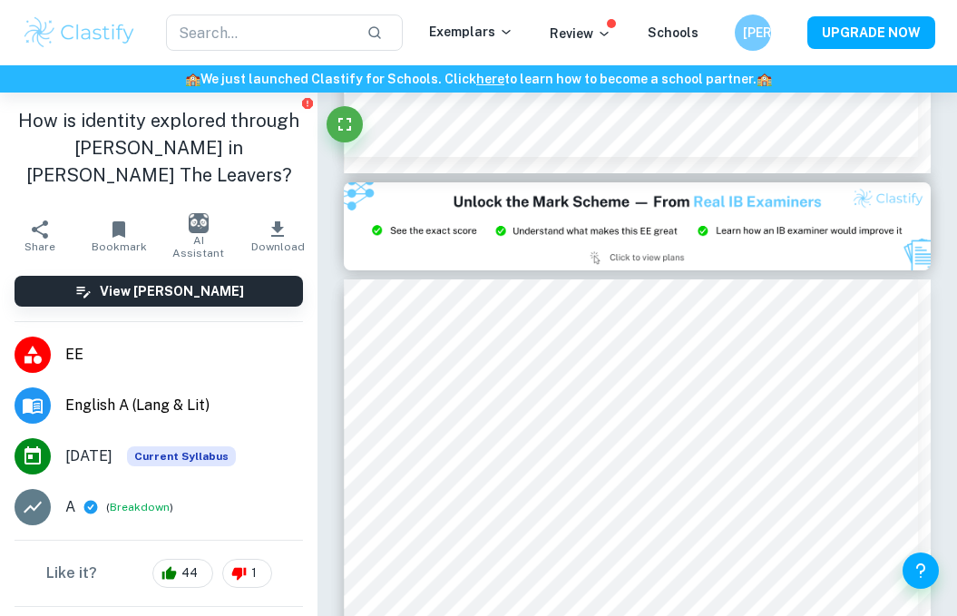
click at [241, 280] on button "View [PERSON_NAME]" at bounding box center [159, 291] width 288 height 31
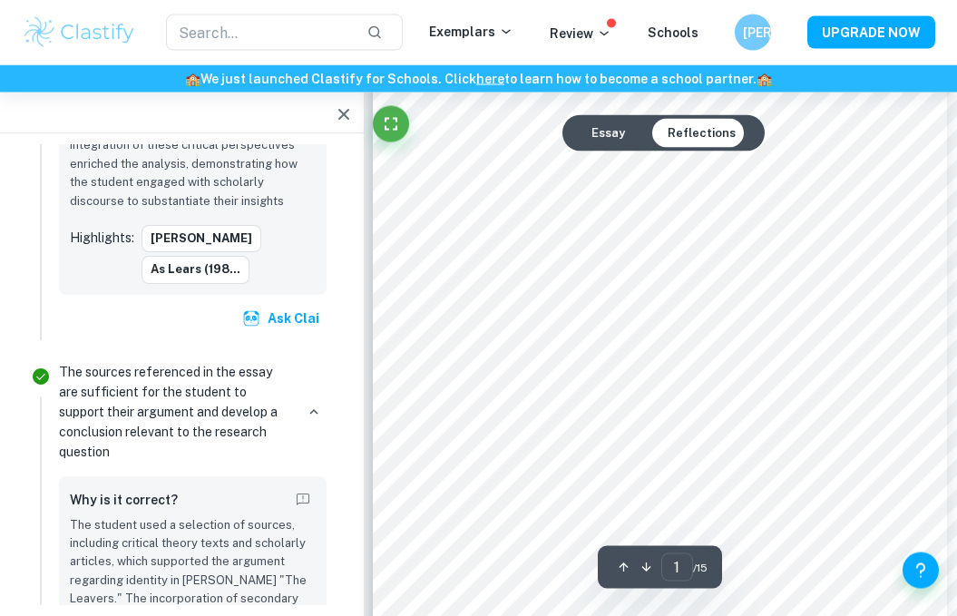
scroll to position [37, 0]
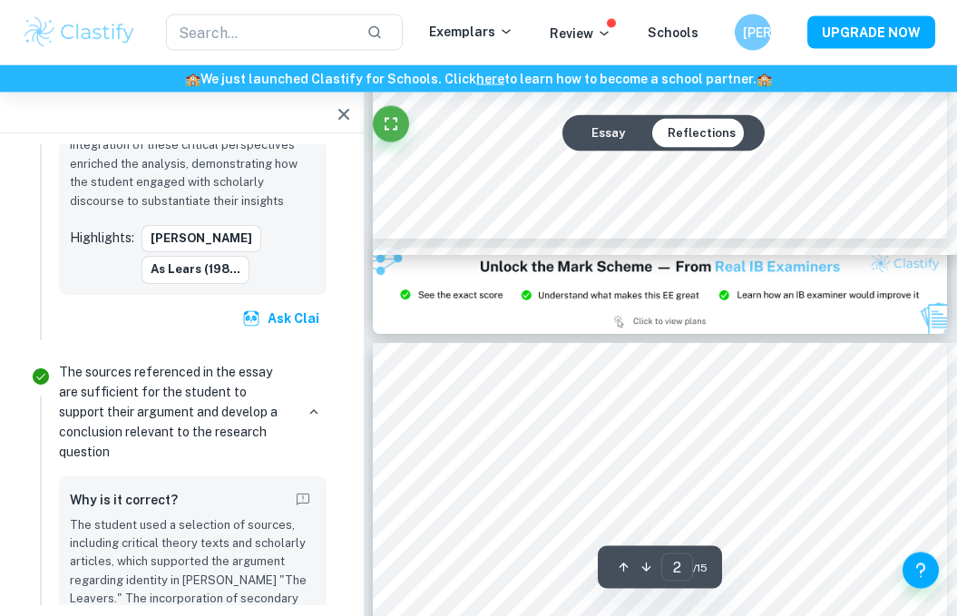
type input "3"
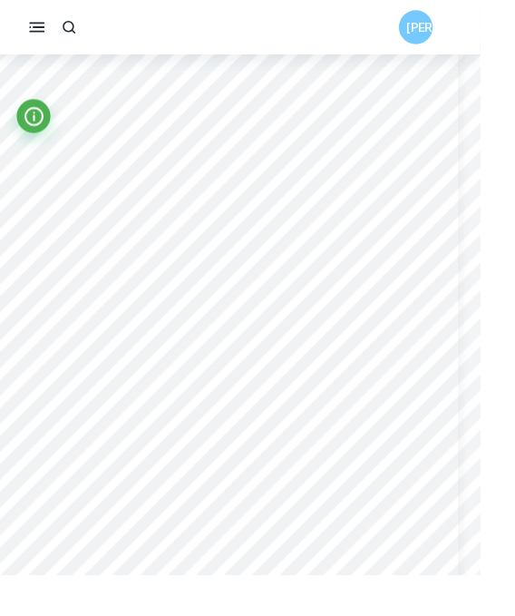
scroll to position [879, 43]
